Goal: Find specific page/section: Find specific page/section

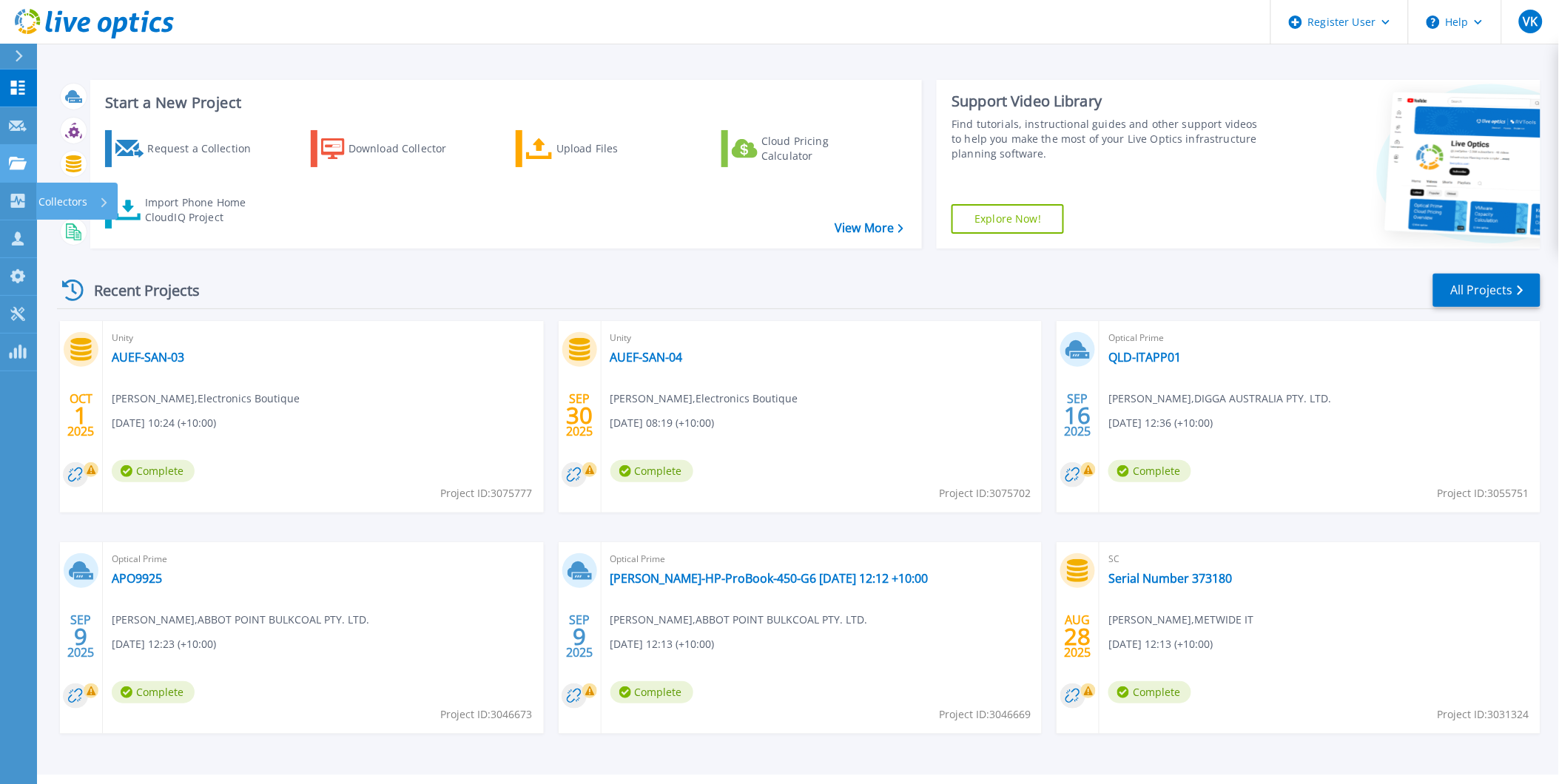
click at [31, 168] on link "Projects Projects" at bounding box center [18, 164] width 37 height 37
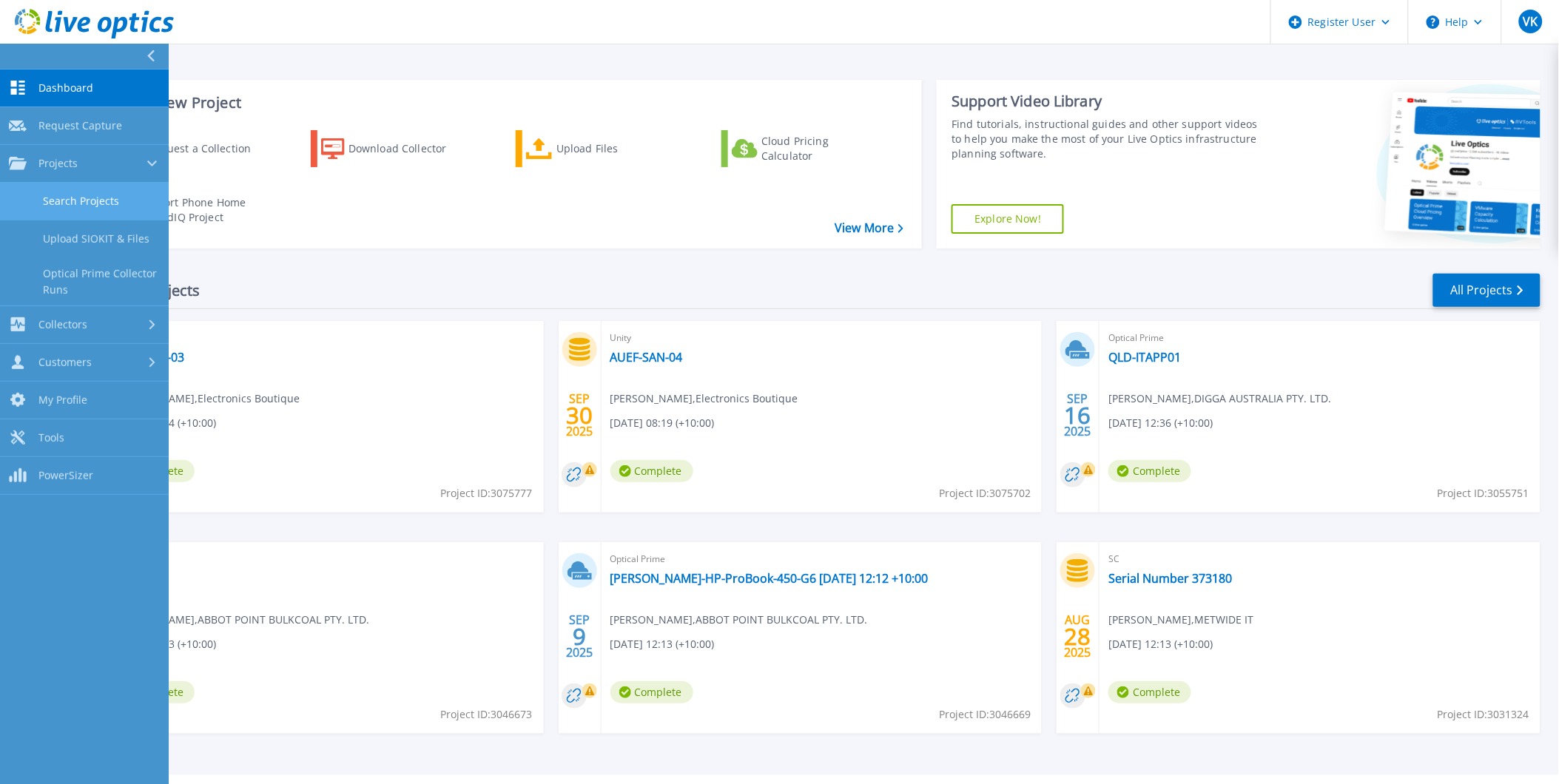
click at [108, 202] on link "Search Projects" at bounding box center [84, 201] width 168 height 37
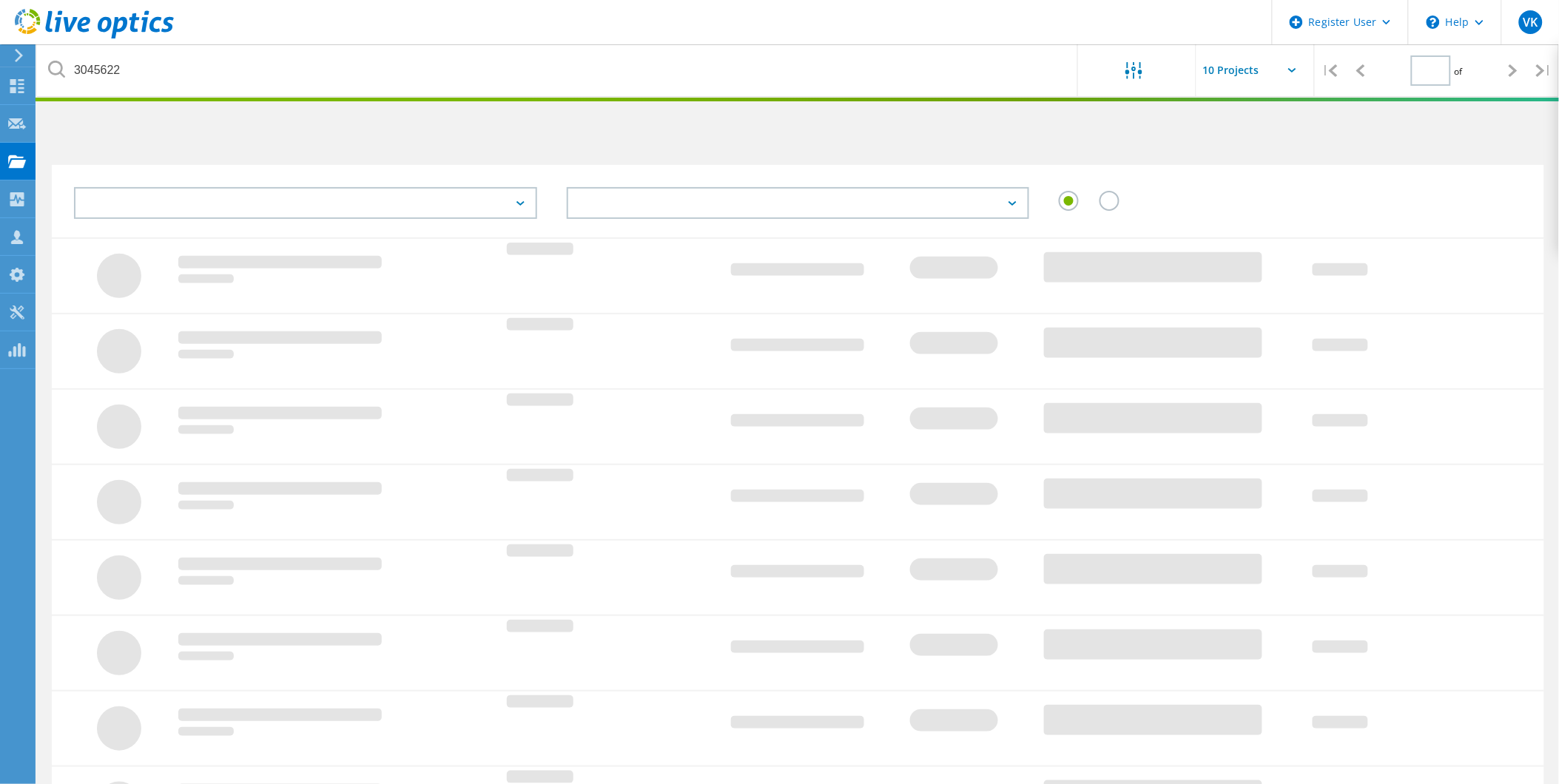
type input "1"
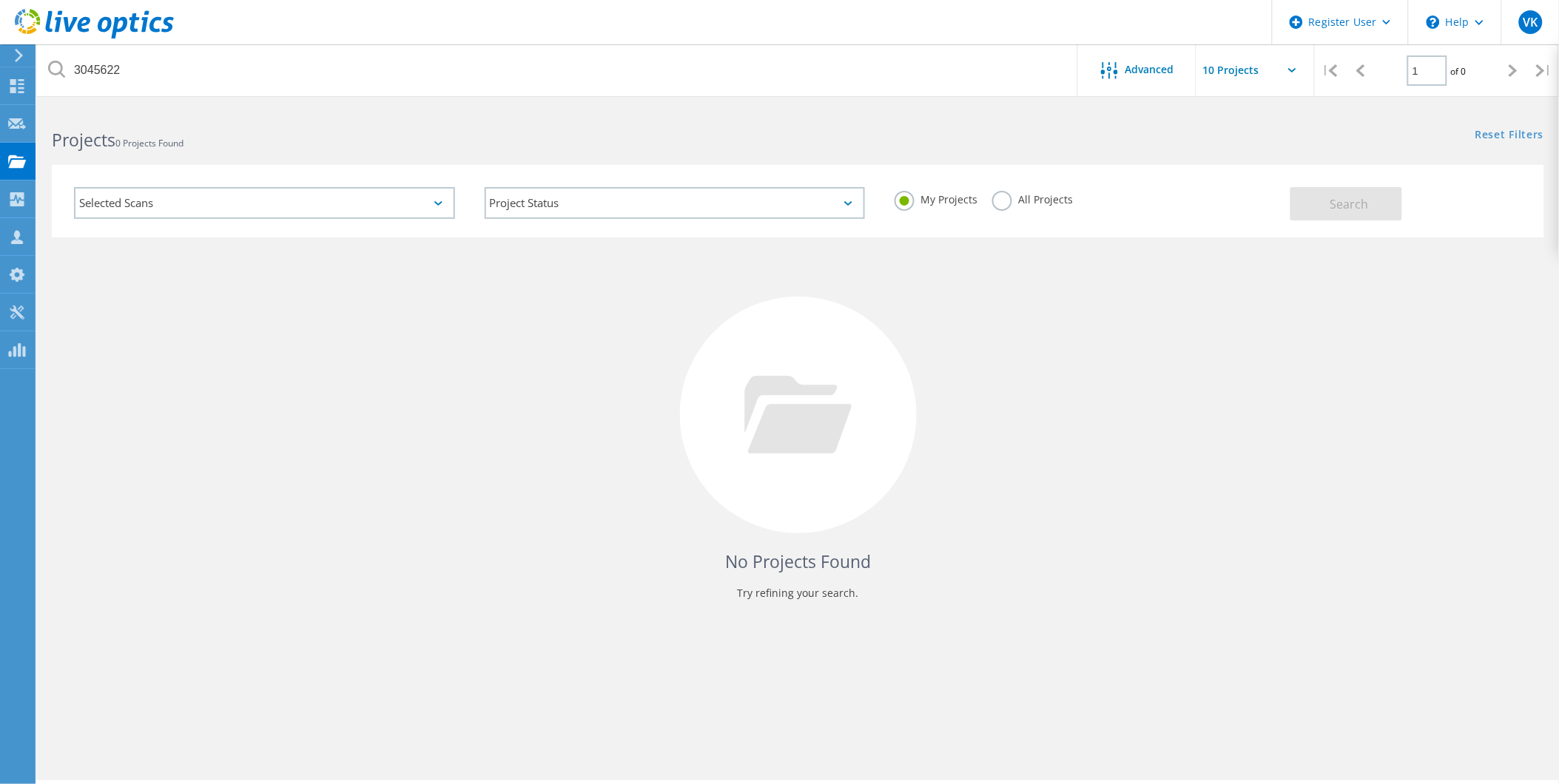
click at [1034, 197] on label "All Projects" at bounding box center [1032, 197] width 80 height 14
click at [0, 0] on input "All Projects" at bounding box center [0, 0] width 0 height 0
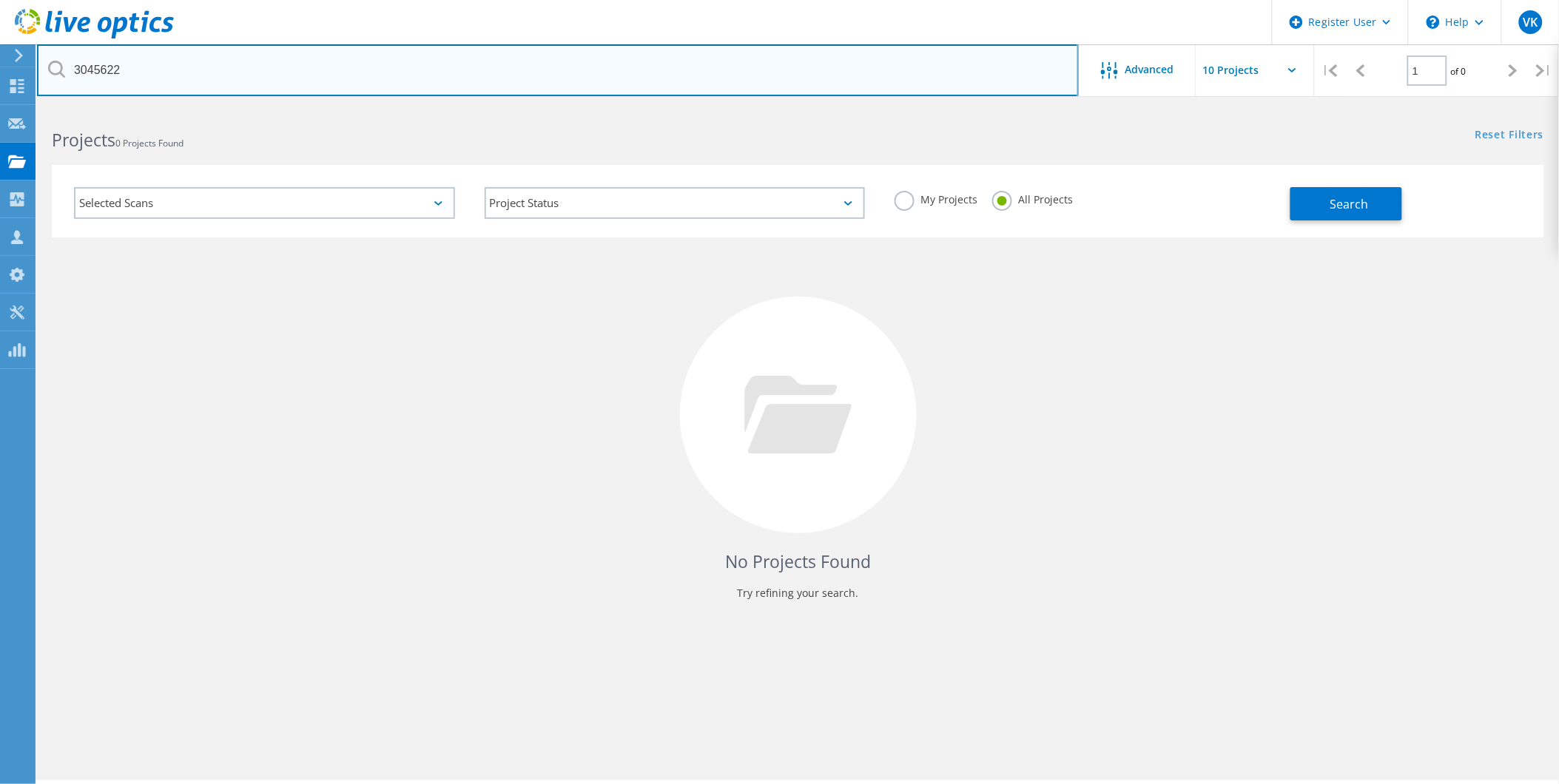
click at [67, 73] on input "3045622" at bounding box center [557, 70] width 1042 height 52
type input "3046673"
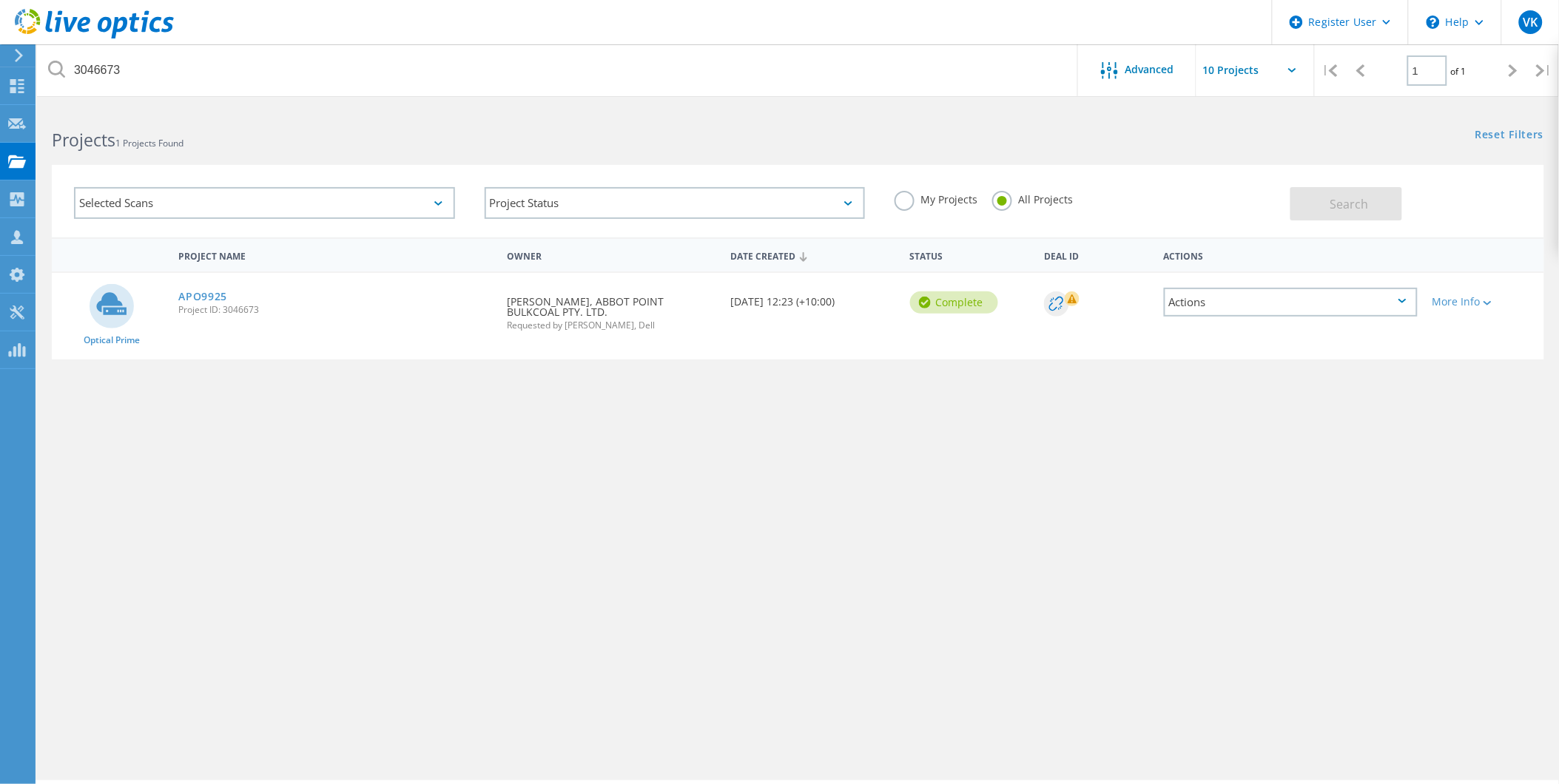
drag, startPoint x: 224, startPoint y: 293, endPoint x: 287, endPoint y: 314, distance: 66.4
click at [224, 293] on link "APO9925" at bounding box center [203, 297] width 49 height 11
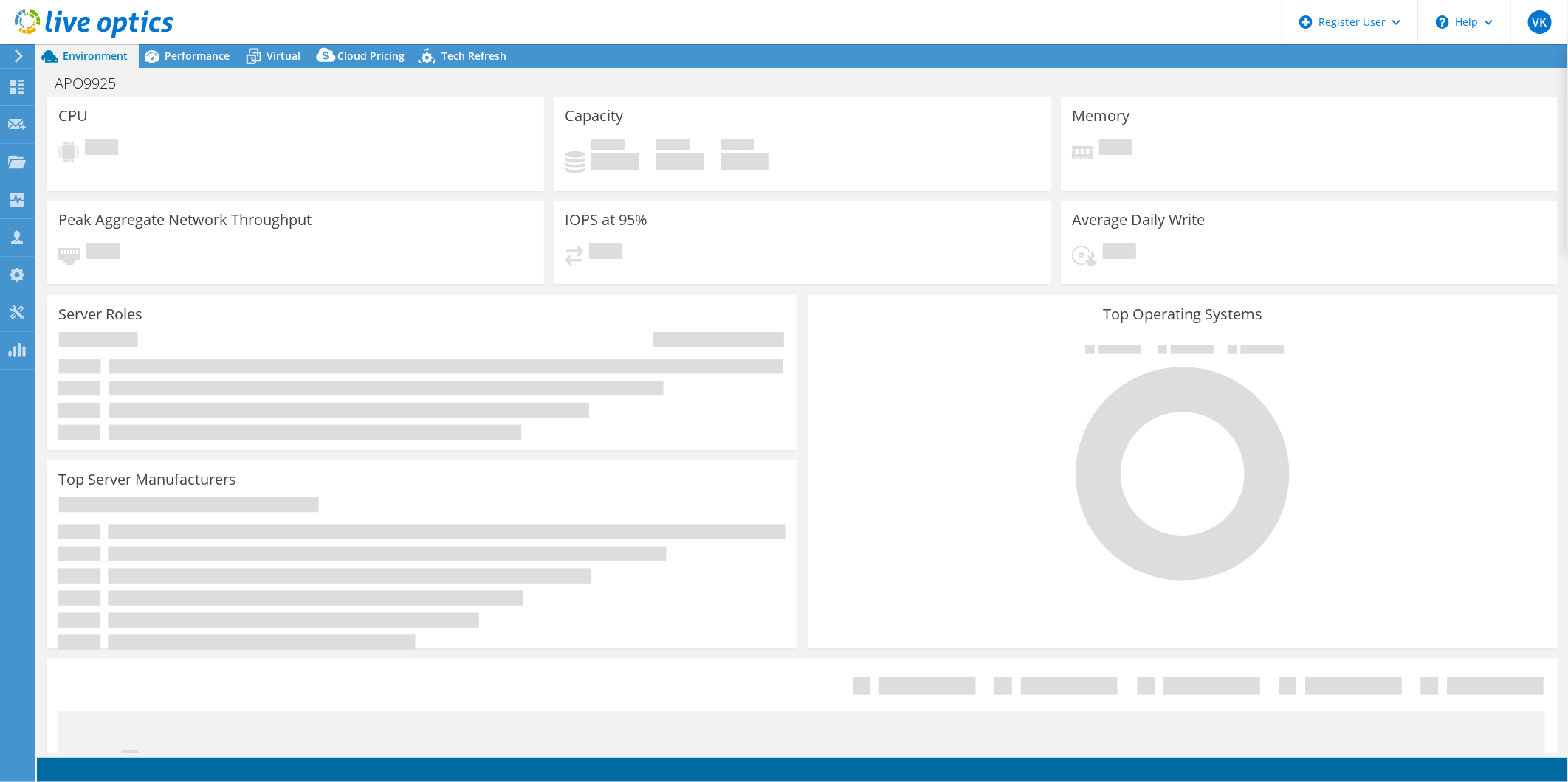
select select "Australia"
select select "AUD"
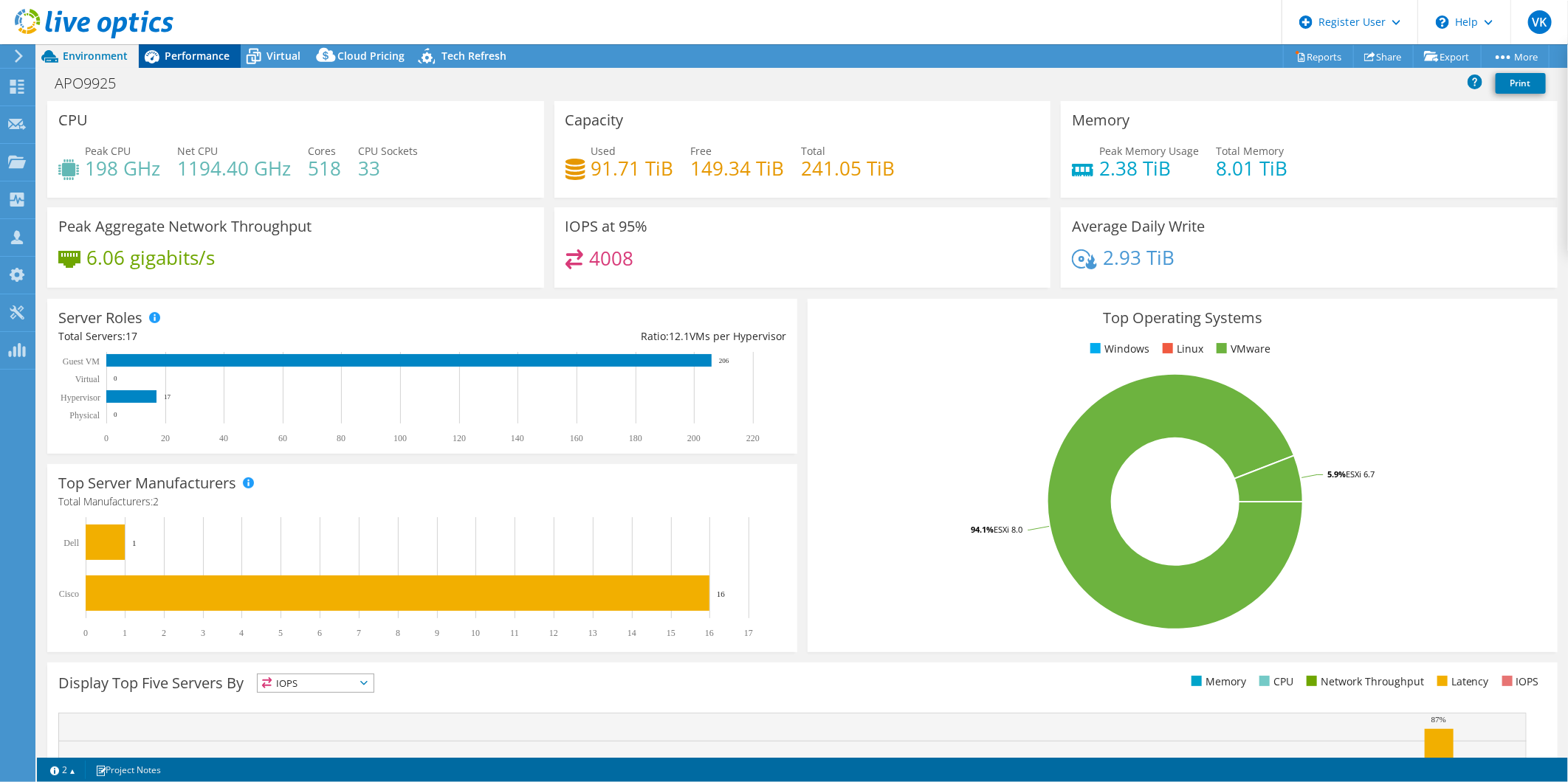
click at [202, 52] on span "Performance" at bounding box center [197, 56] width 65 height 14
